Goal: Navigation & Orientation: Find specific page/section

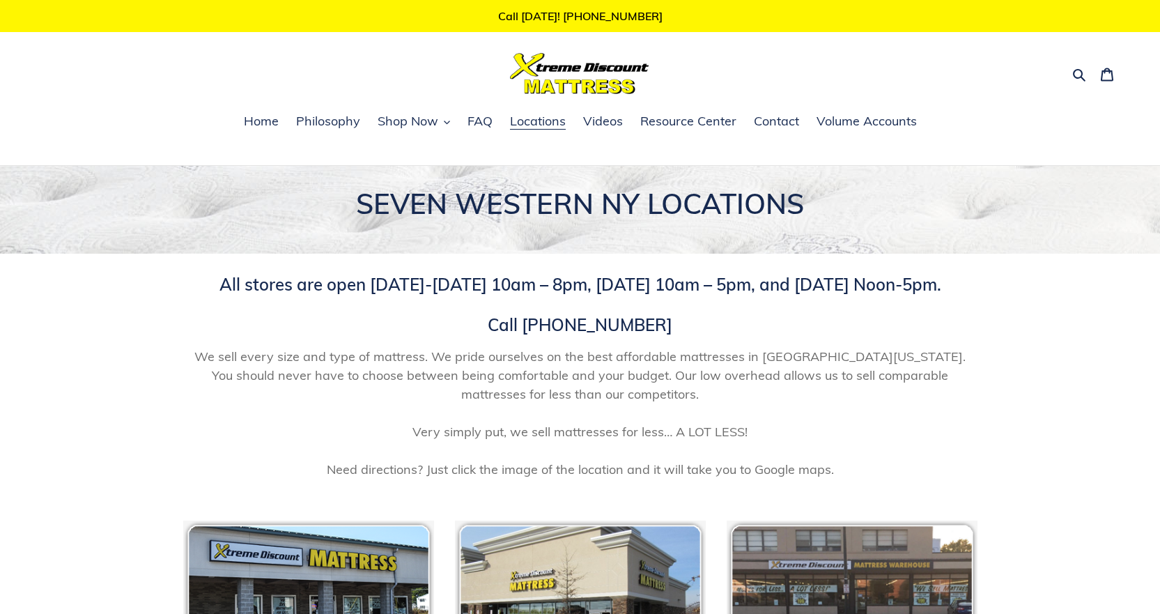
scroll to position [24, 0]
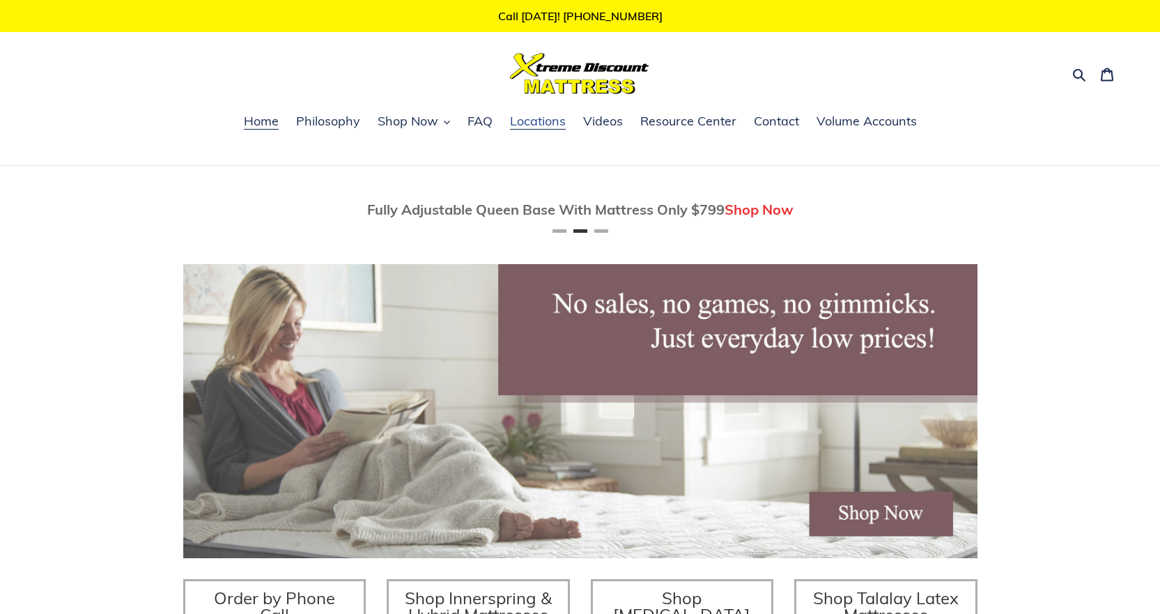
scroll to position [0, 794]
click at [545, 126] on span "Locations" at bounding box center [538, 121] width 56 height 17
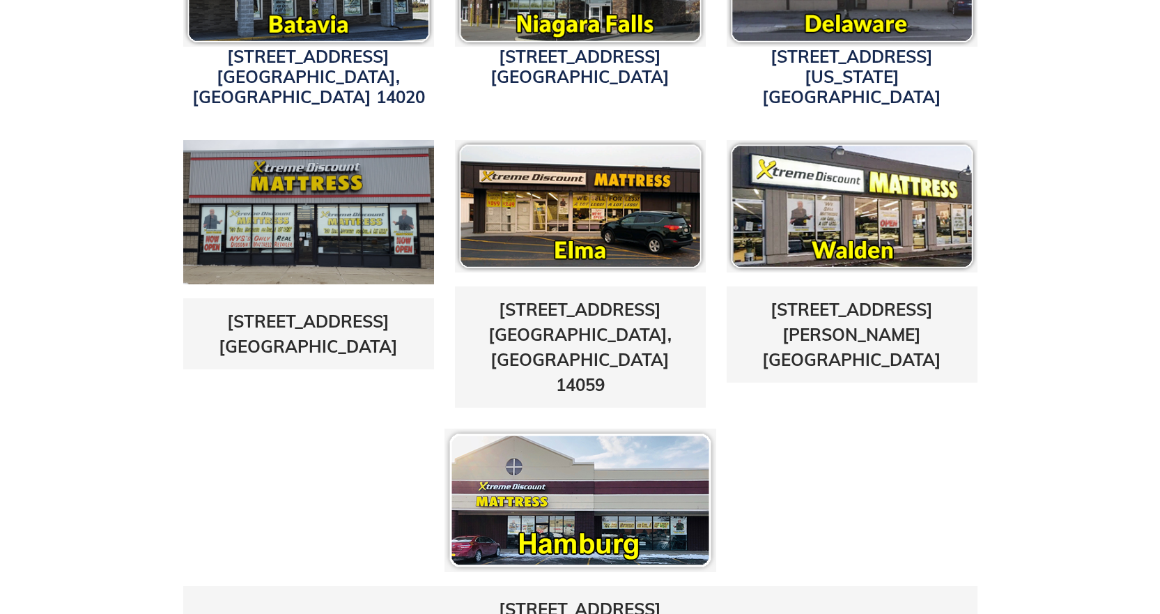
scroll to position [627, 0]
